Goal: Information Seeking & Learning: Learn about a topic

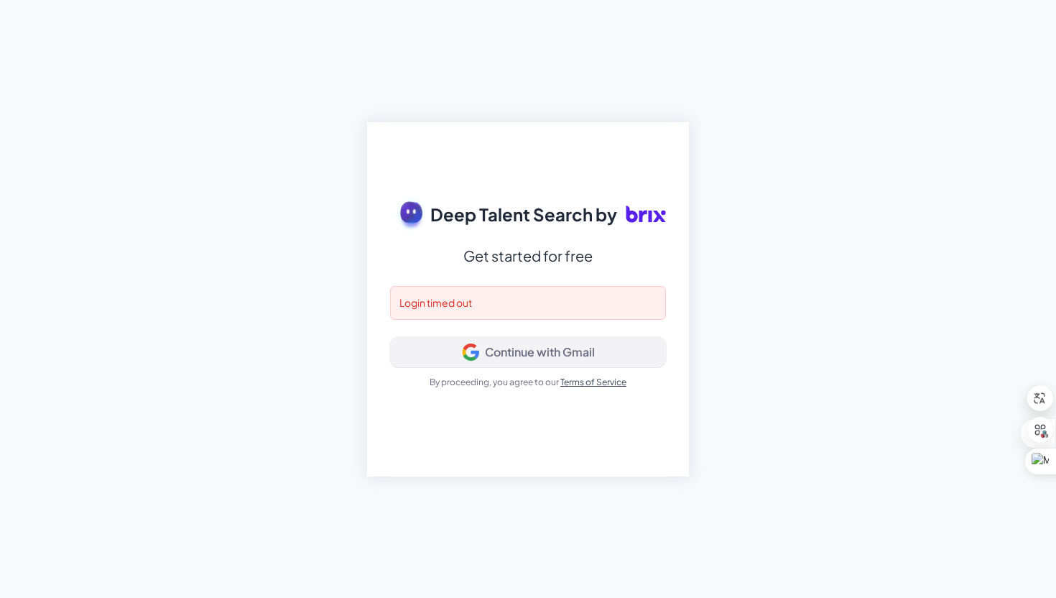
click at [534, 356] on div "Continue with Gmail" at bounding box center [540, 352] width 110 height 14
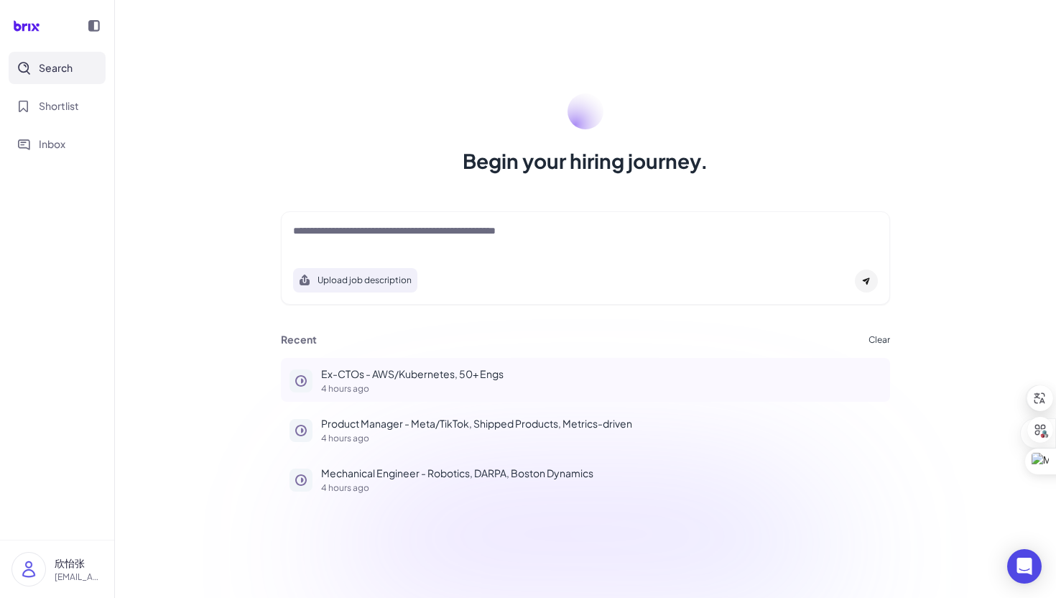
click at [404, 366] on p "Ex-CTOs - AWS/Kubernetes, 50+ Engs" at bounding box center [601, 373] width 560 height 15
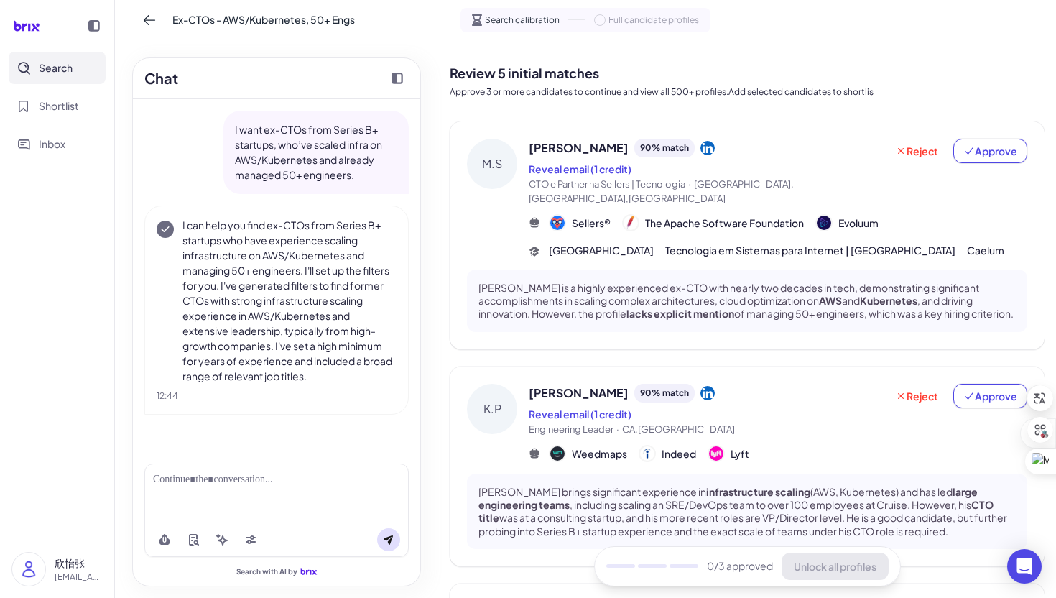
click at [42, 558] on img at bounding box center [28, 568] width 33 height 33
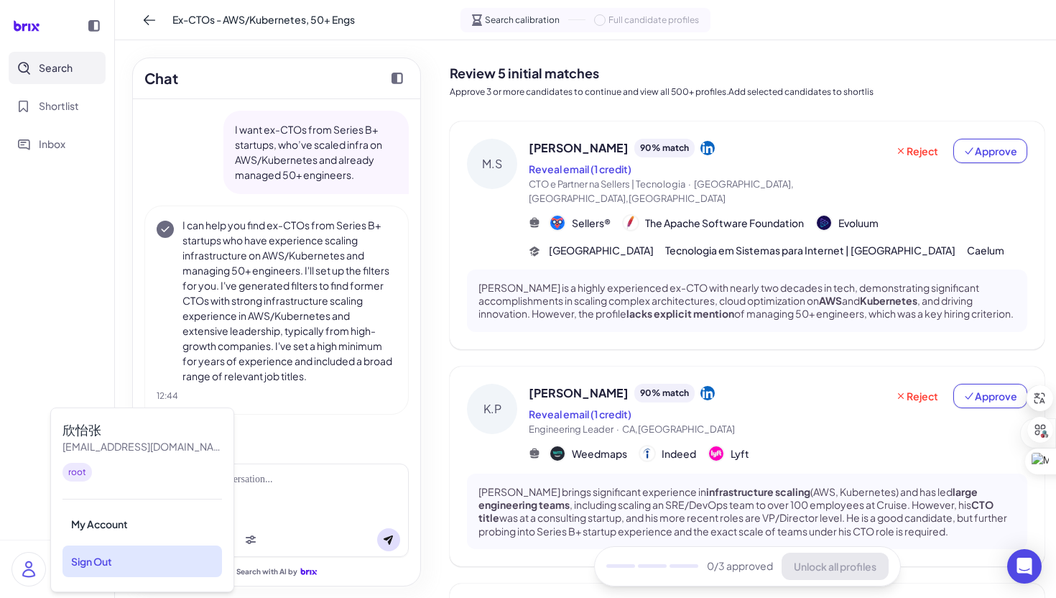
click at [182, 559] on div "Sign Out" at bounding box center [141, 561] width 159 height 32
